Goal: Transaction & Acquisition: Subscribe to service/newsletter

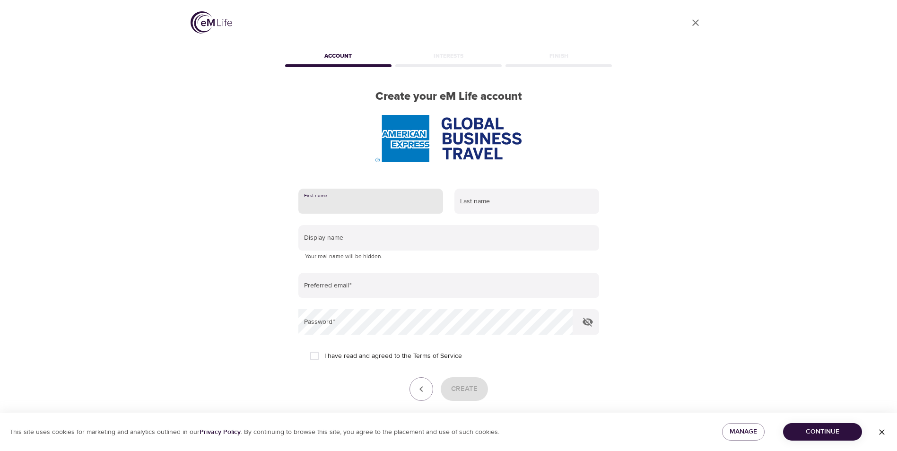
click at [339, 202] on input "text" at bounding box center [370, 202] width 145 height 26
type input "[PERSON_NAME]"
type input "Banfield"
type input "[PERSON_NAME][EMAIL_ADDRESS][PERSON_NAME][DOMAIN_NAME]"
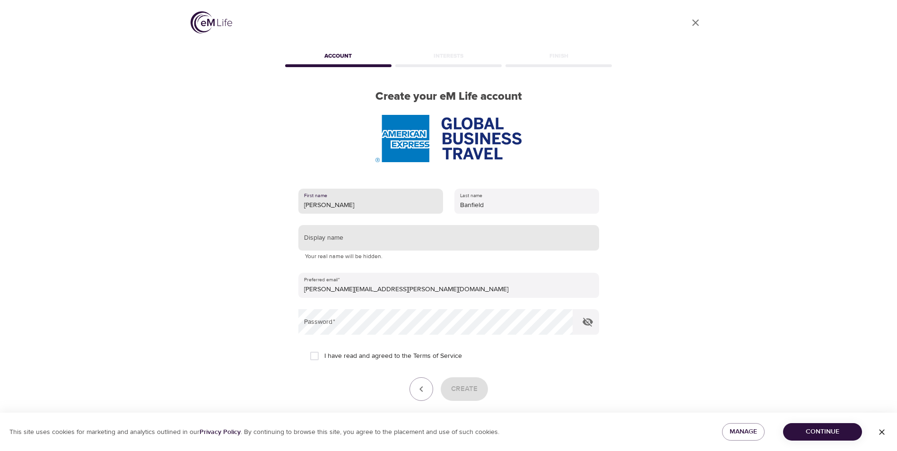
click at [344, 242] on input "text" at bounding box center [448, 238] width 301 height 26
type input "[PERSON_NAME]"
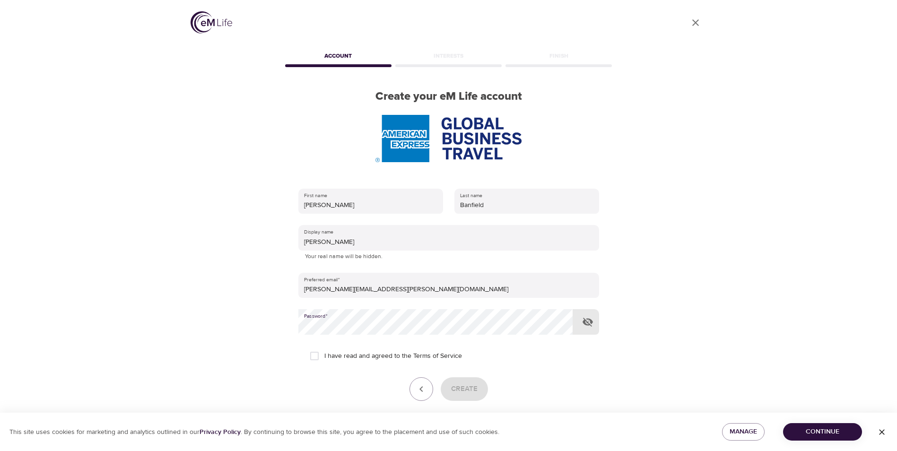
click at [314, 358] on input "I have read and agreed to the Terms of Service" at bounding box center [315, 356] width 20 height 20
checkbox input "true"
click at [474, 391] on span "Create" at bounding box center [464, 389] width 26 height 12
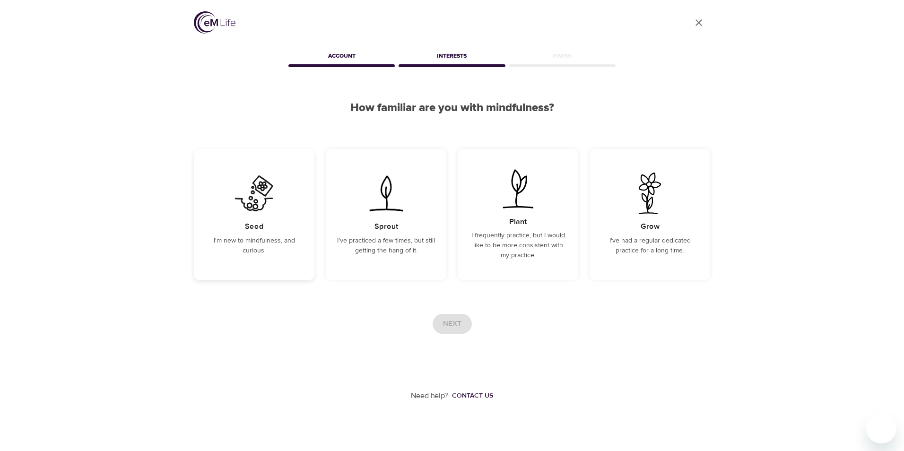
click at [268, 237] on p "I'm new to mindfulness, and curious." at bounding box center [254, 246] width 98 height 20
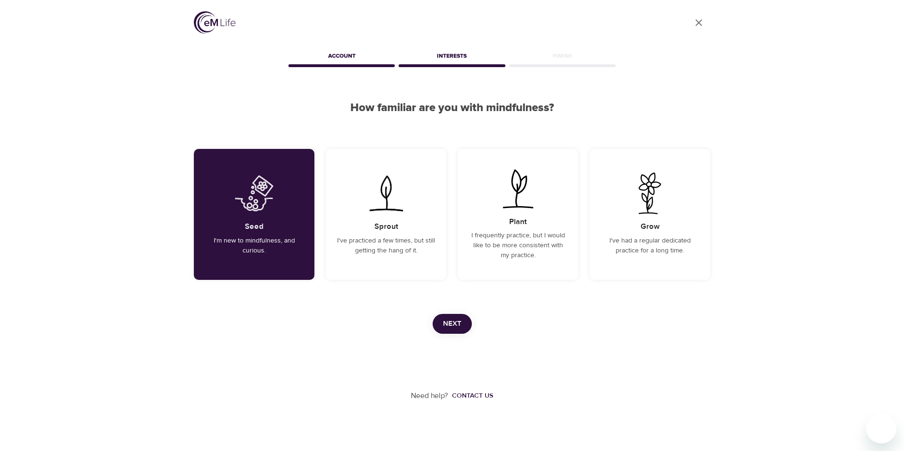
click at [450, 322] on span "Next" at bounding box center [452, 324] width 18 height 12
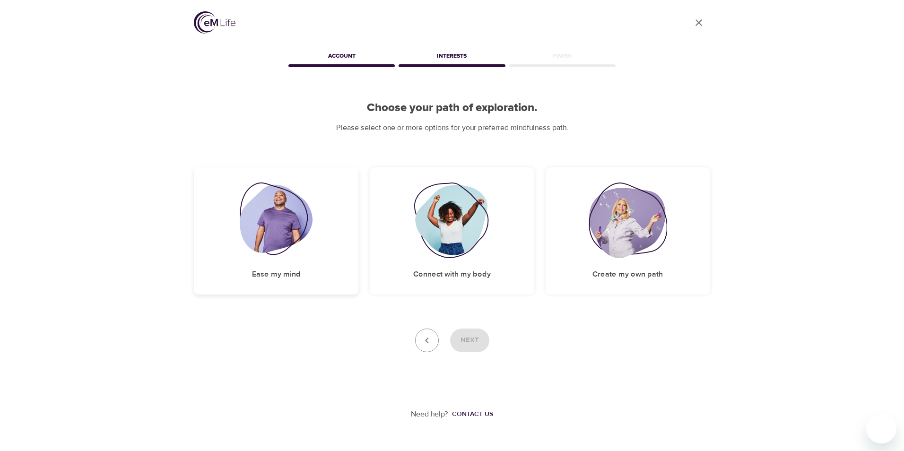
click at [297, 238] on img at bounding box center [276, 221] width 73 height 76
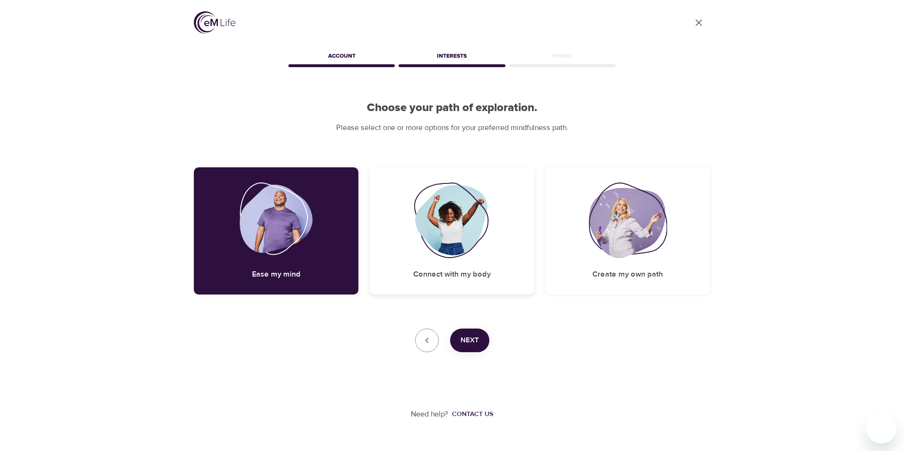
click at [415, 236] on img at bounding box center [452, 221] width 77 height 76
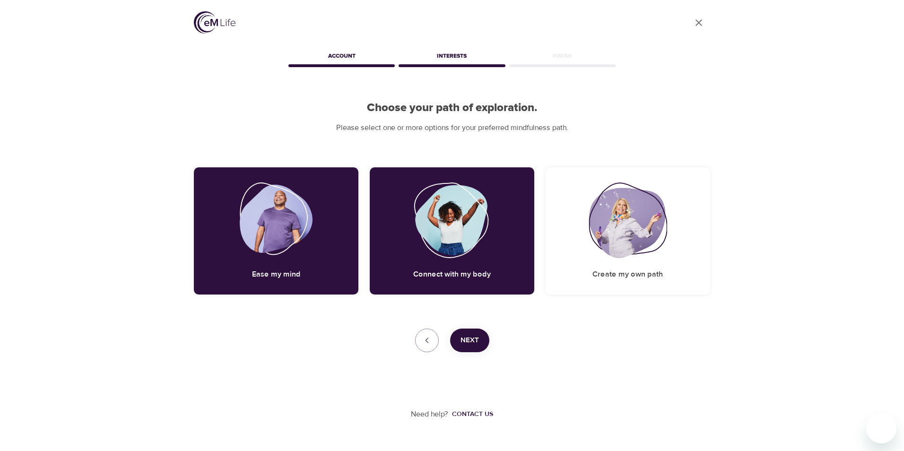
click at [472, 344] on span "Next" at bounding box center [470, 340] width 18 height 12
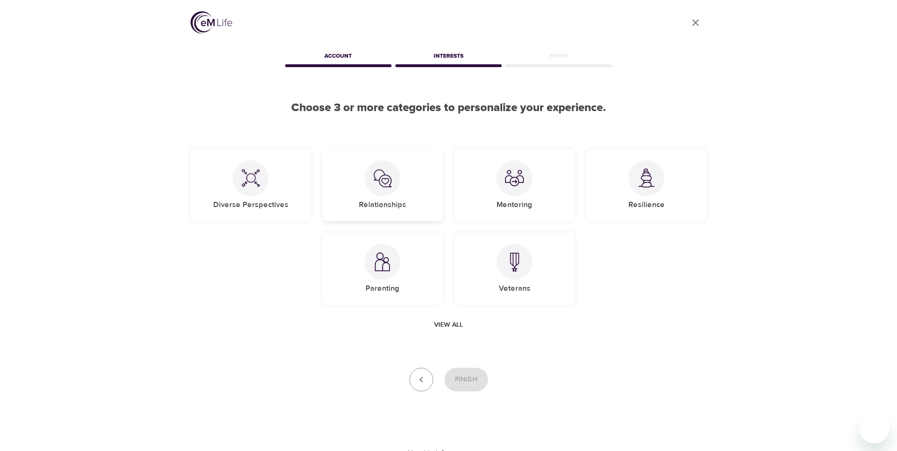
click at [414, 195] on div "Relationships" at bounding box center [383, 185] width 121 height 72
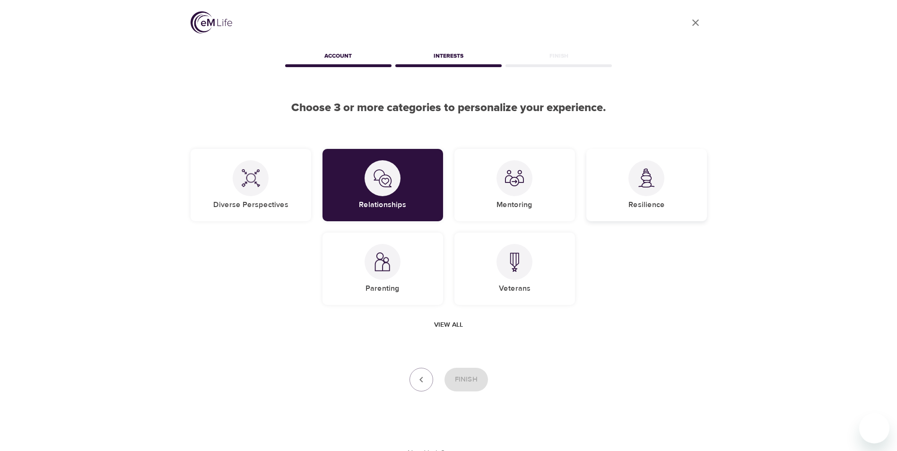
click at [643, 171] on img at bounding box center [646, 177] width 19 height 19
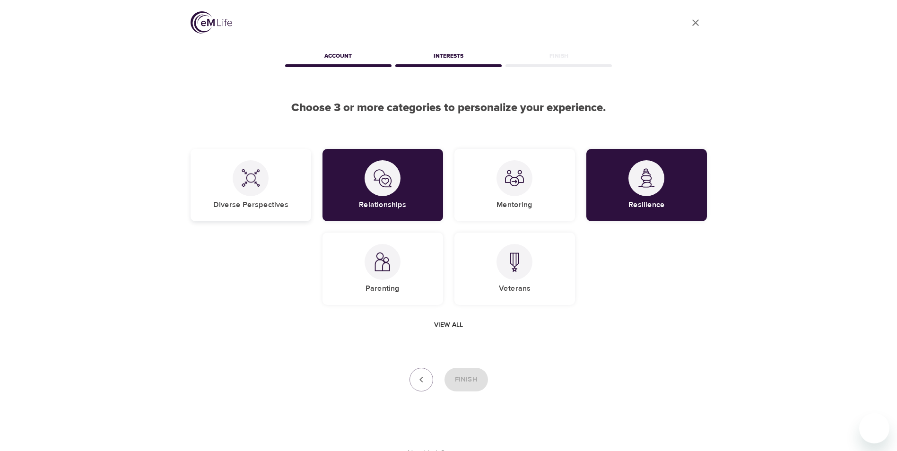
click at [265, 192] on div "Diverse Perspectives" at bounding box center [251, 185] width 121 height 72
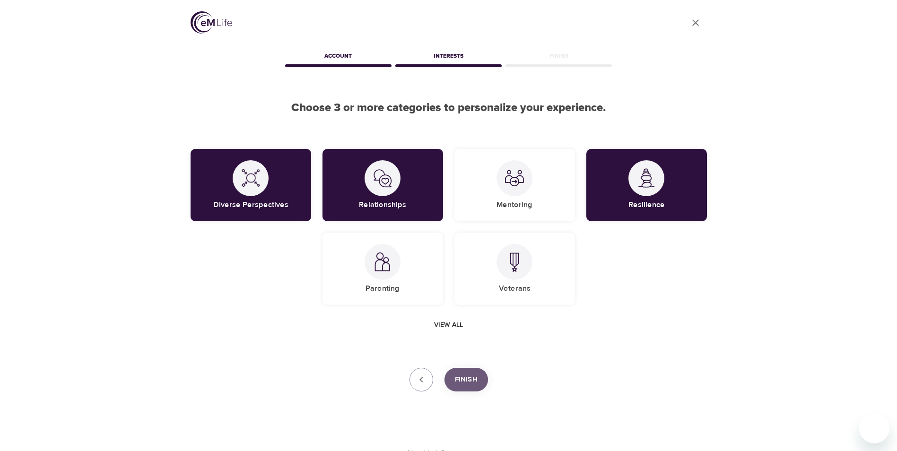
click at [463, 379] on span "Finish" at bounding box center [466, 380] width 23 height 12
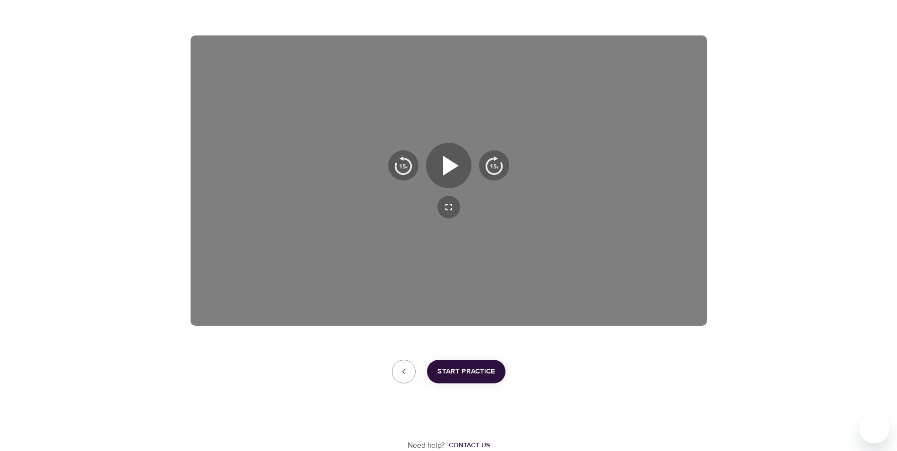
scroll to position [85, 0]
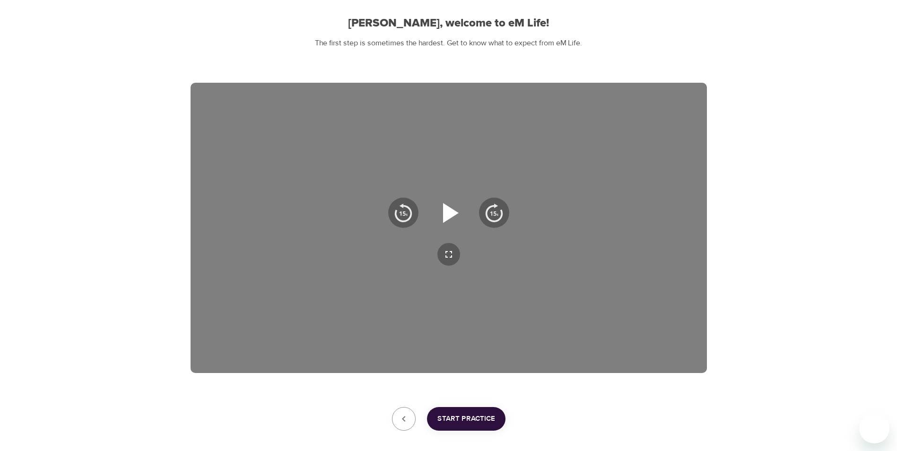
click at [453, 218] on icon "button" at bounding box center [449, 213] width 34 height 34
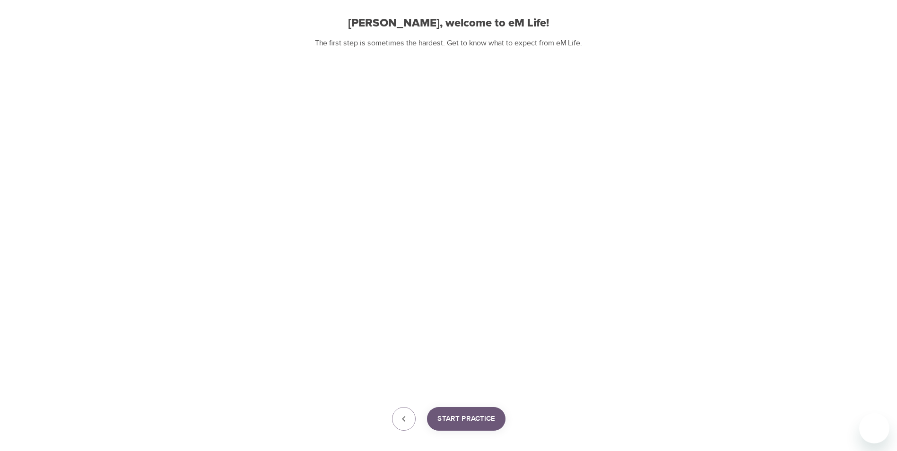
click at [488, 421] on span "Start Practice" at bounding box center [466, 419] width 58 height 12
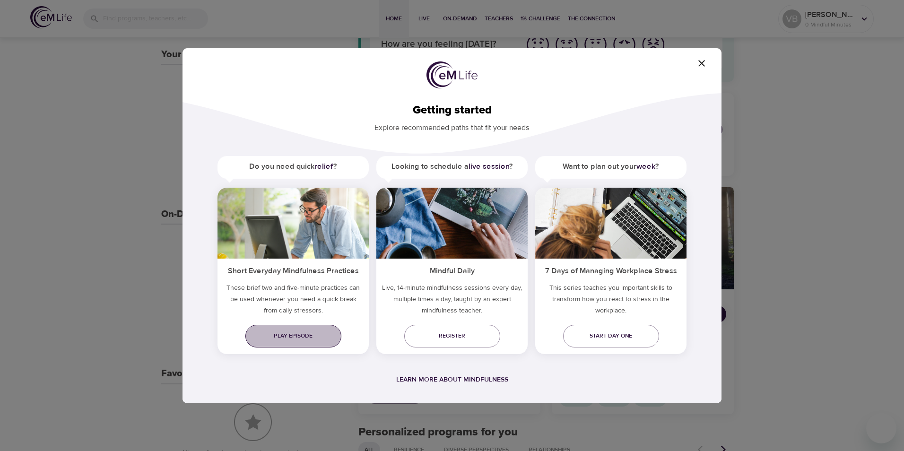
click at [305, 336] on span "Play episode" at bounding box center [293, 336] width 81 height 10
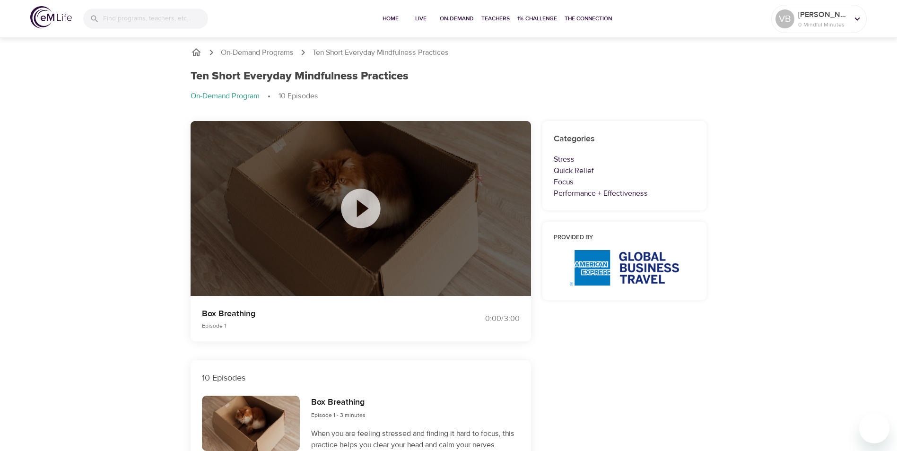
click at [361, 218] on icon at bounding box center [360, 208] width 39 height 39
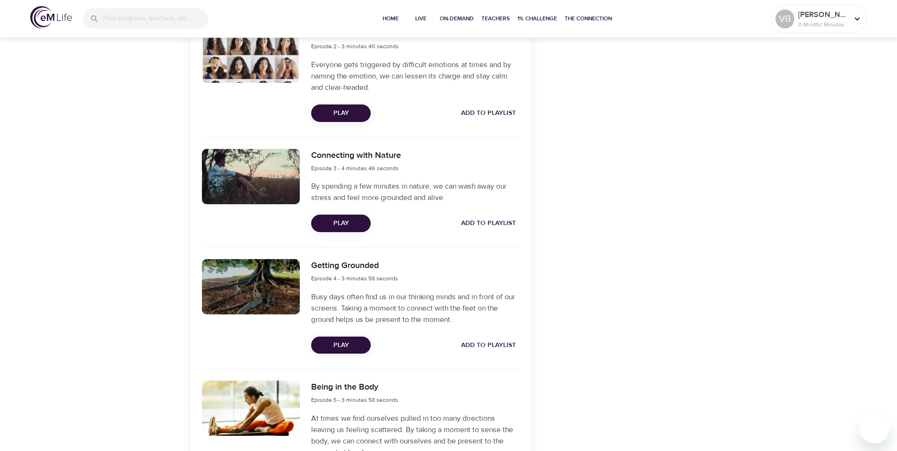
scroll to position [568, 0]
